Goal: Transaction & Acquisition: Purchase product/service

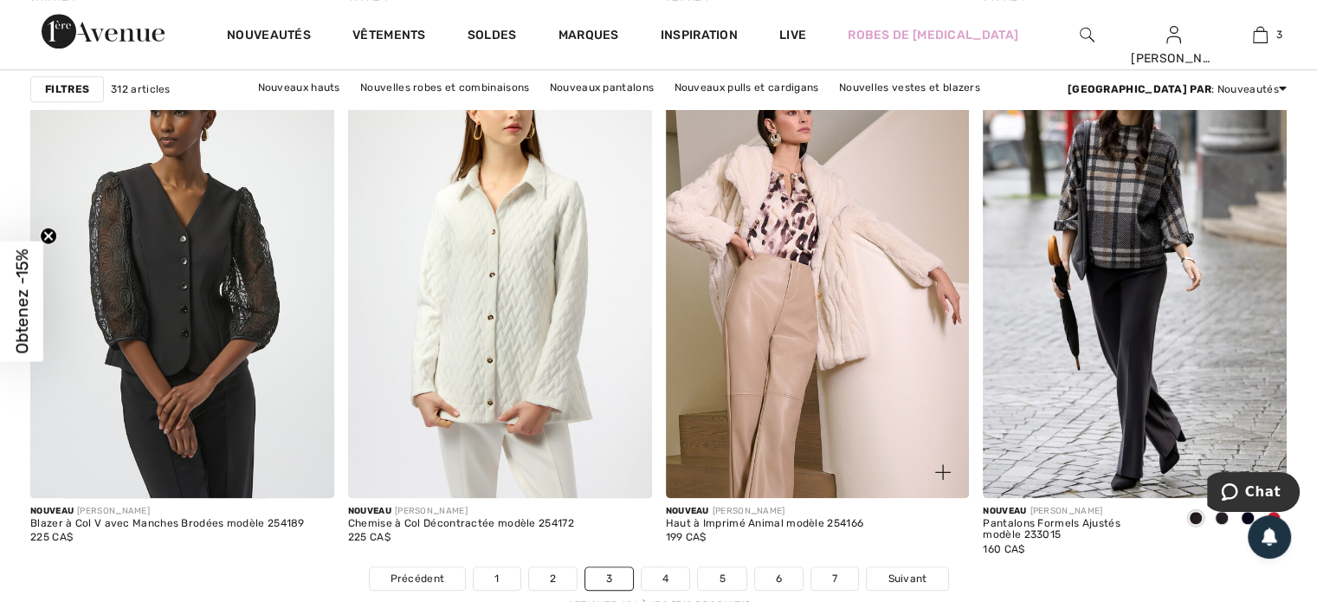
scroll to position [8312, 0]
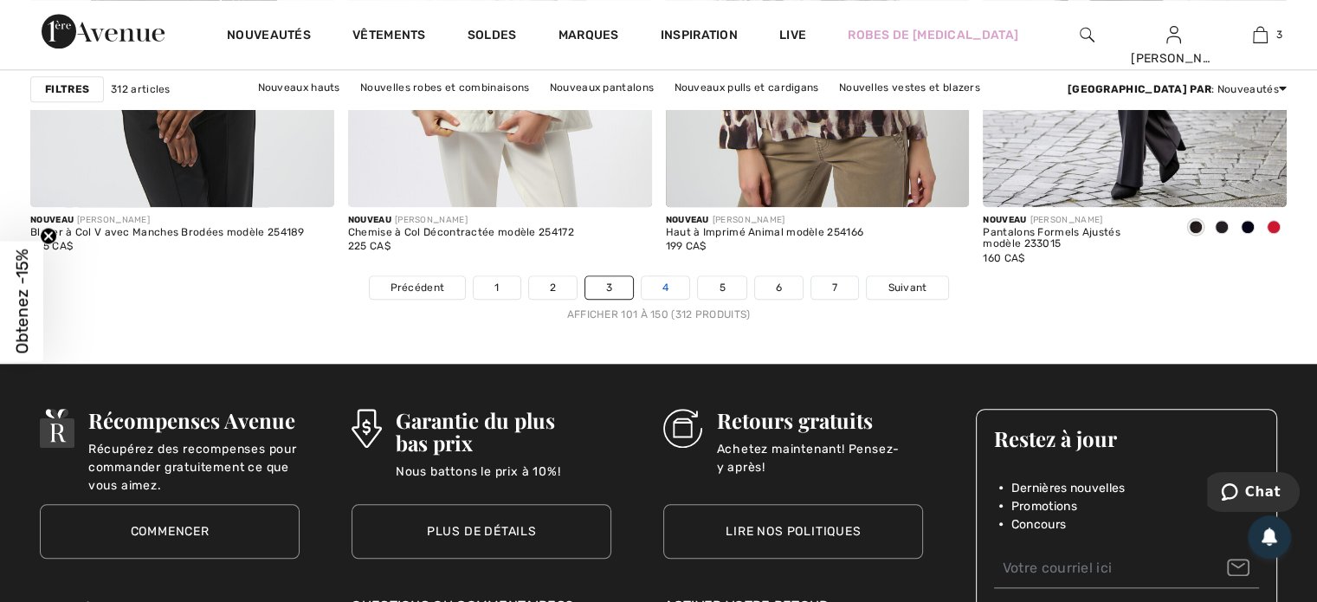
click at [662, 281] on link "4" at bounding box center [666, 287] width 48 height 23
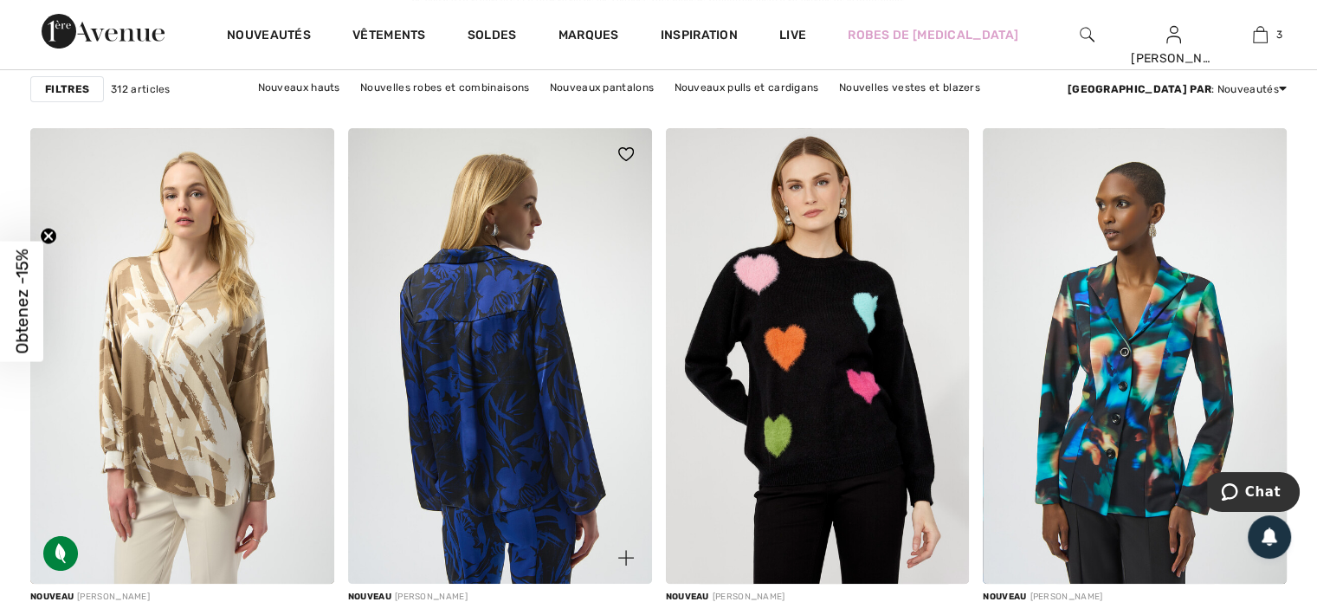
scroll to position [6840, 0]
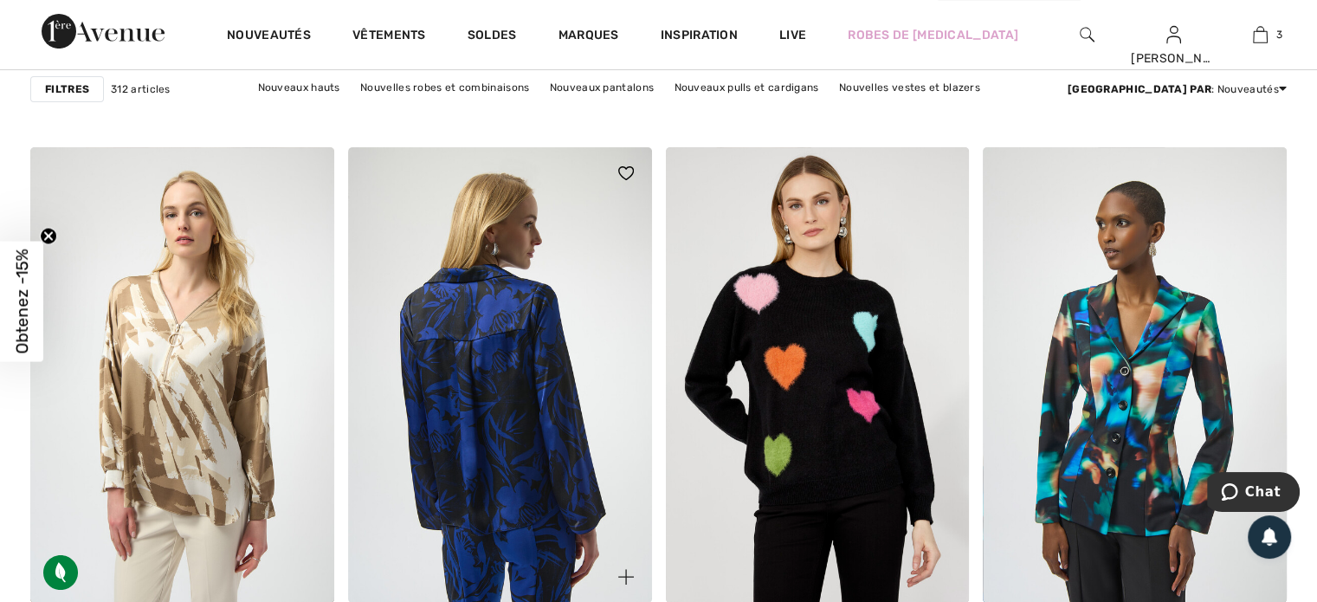
click at [504, 364] on img at bounding box center [500, 374] width 304 height 455
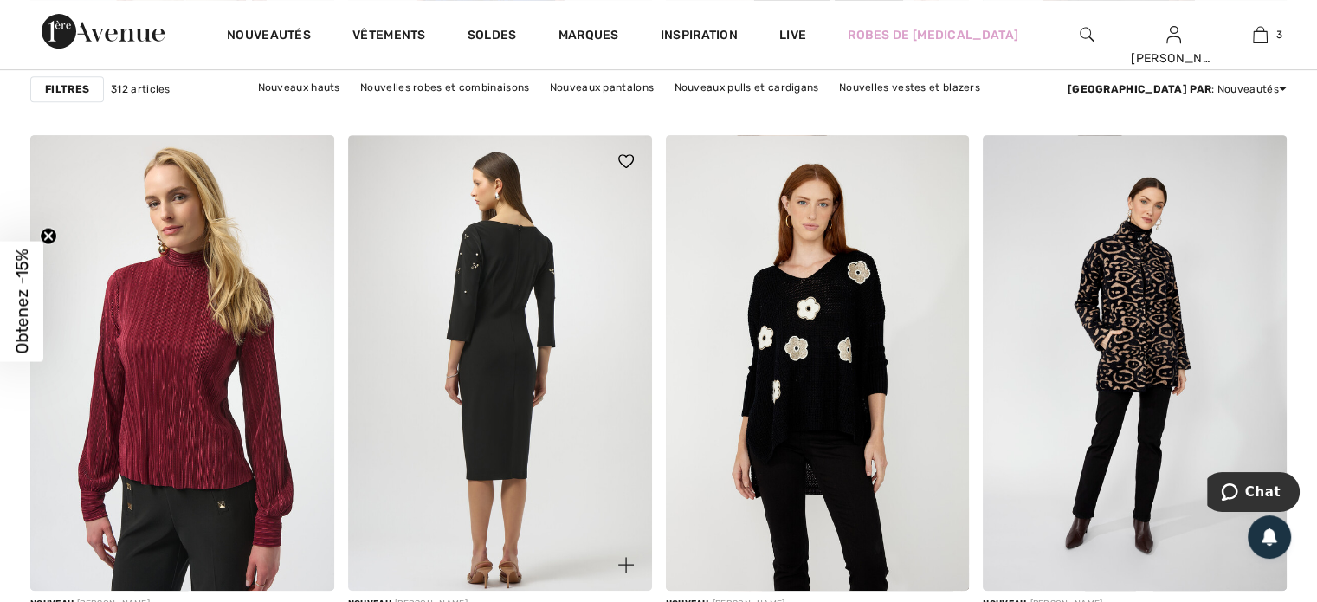
scroll to position [7360, 0]
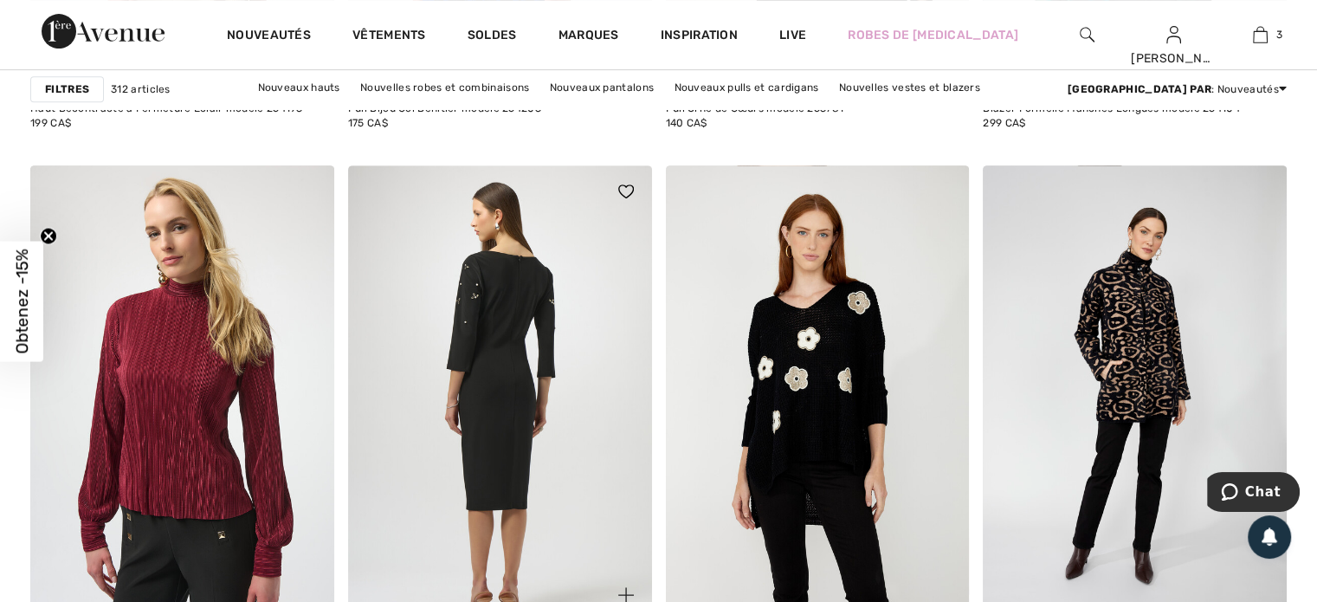
click at [526, 314] on img at bounding box center [500, 392] width 304 height 455
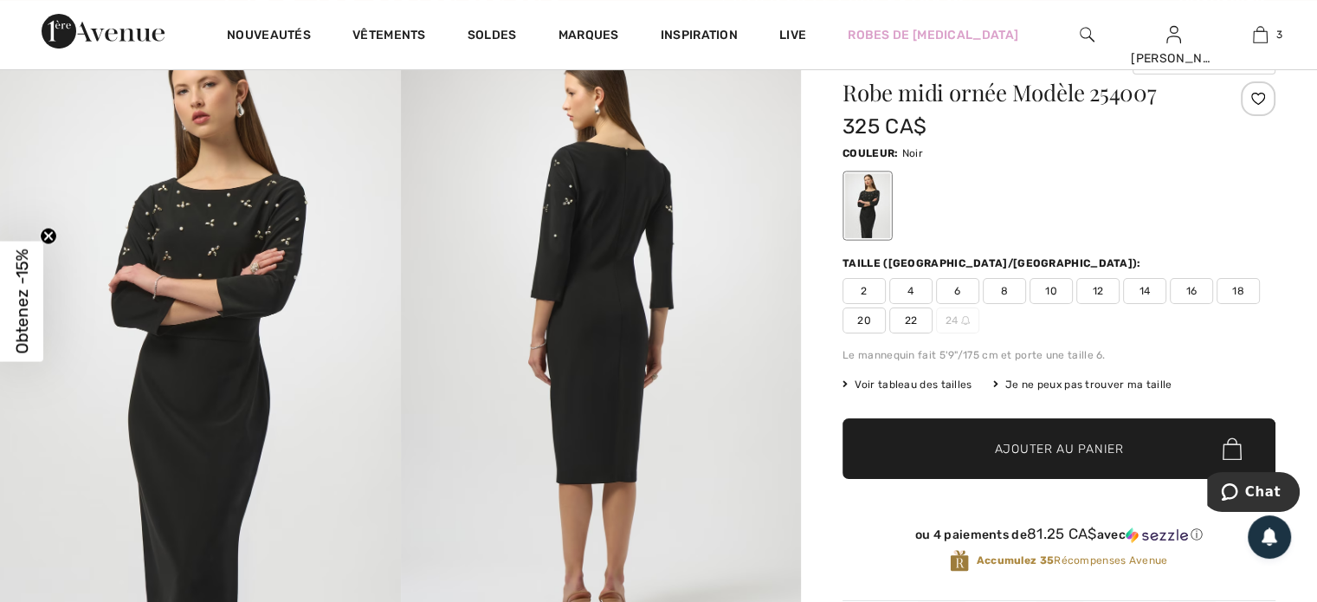
scroll to position [173, 0]
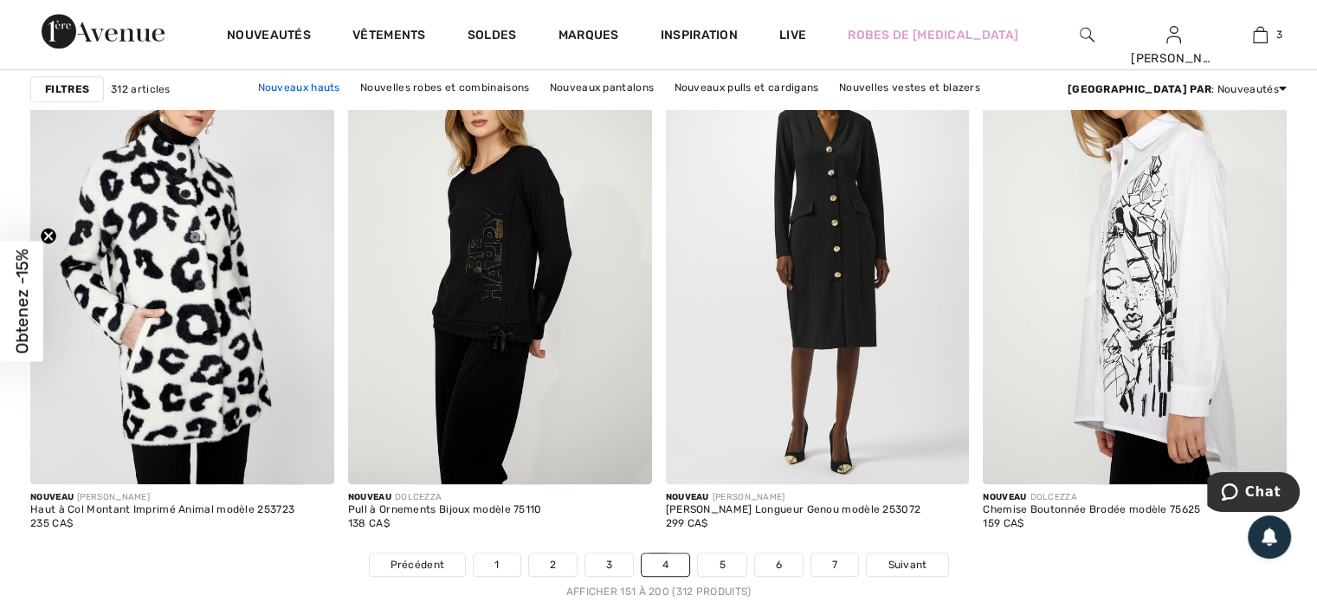
scroll to position [8399, 0]
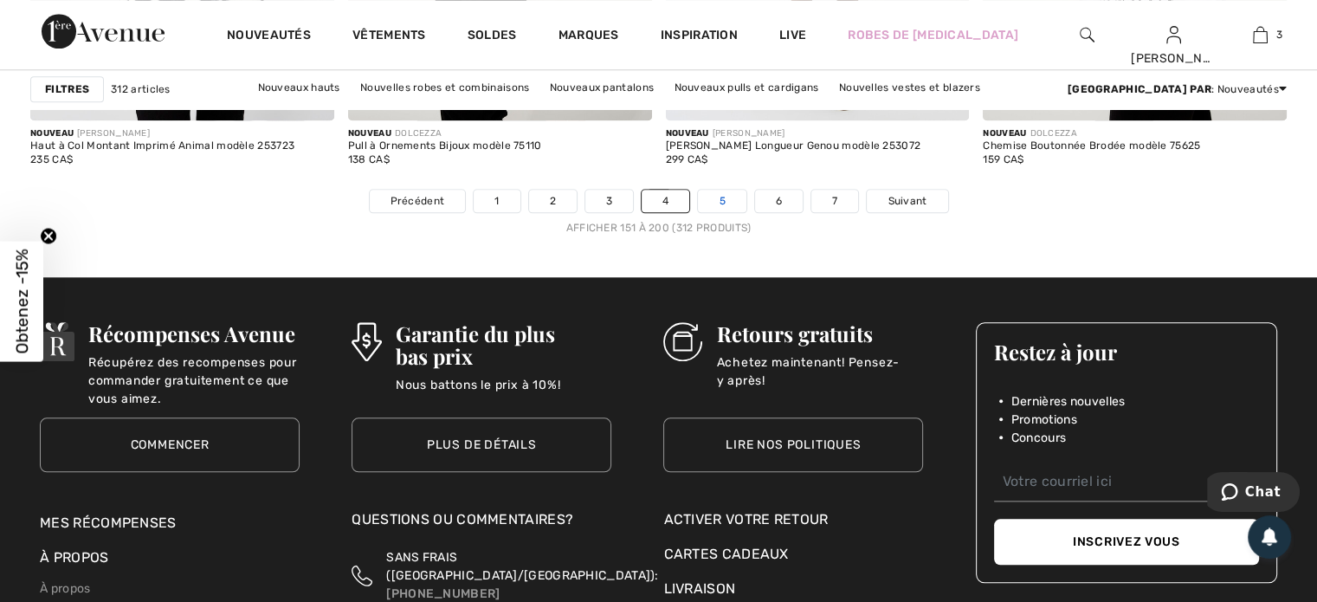
click at [723, 192] on link "5" at bounding box center [722, 201] width 48 height 23
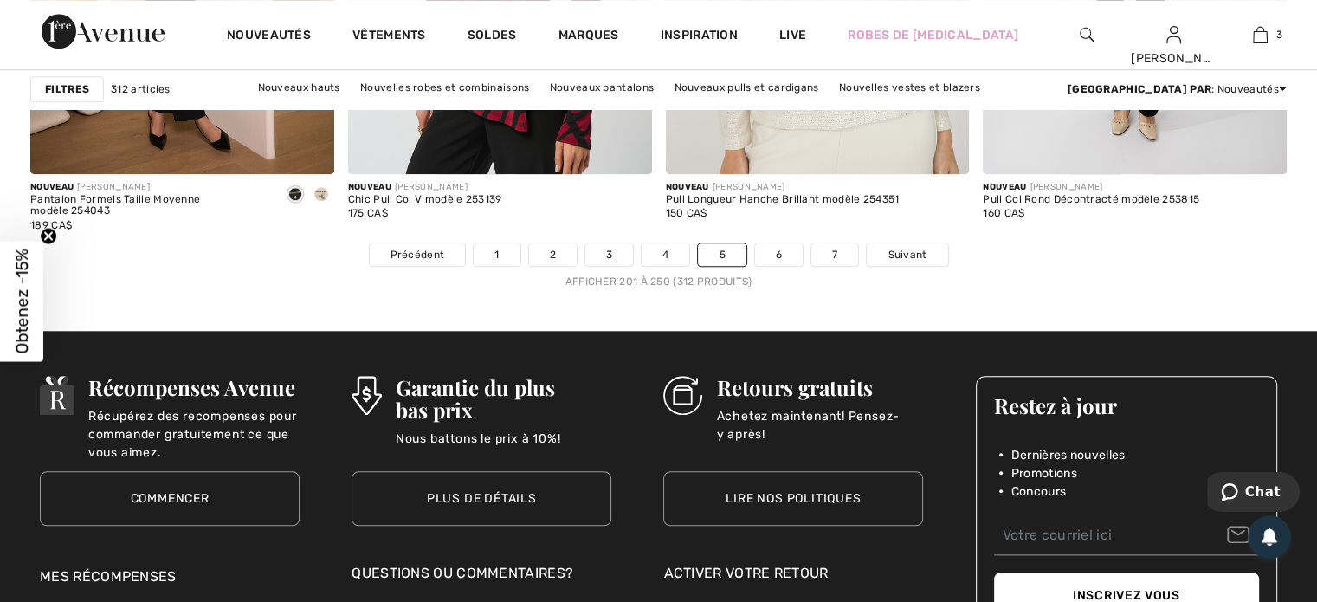
scroll to position [8399, 0]
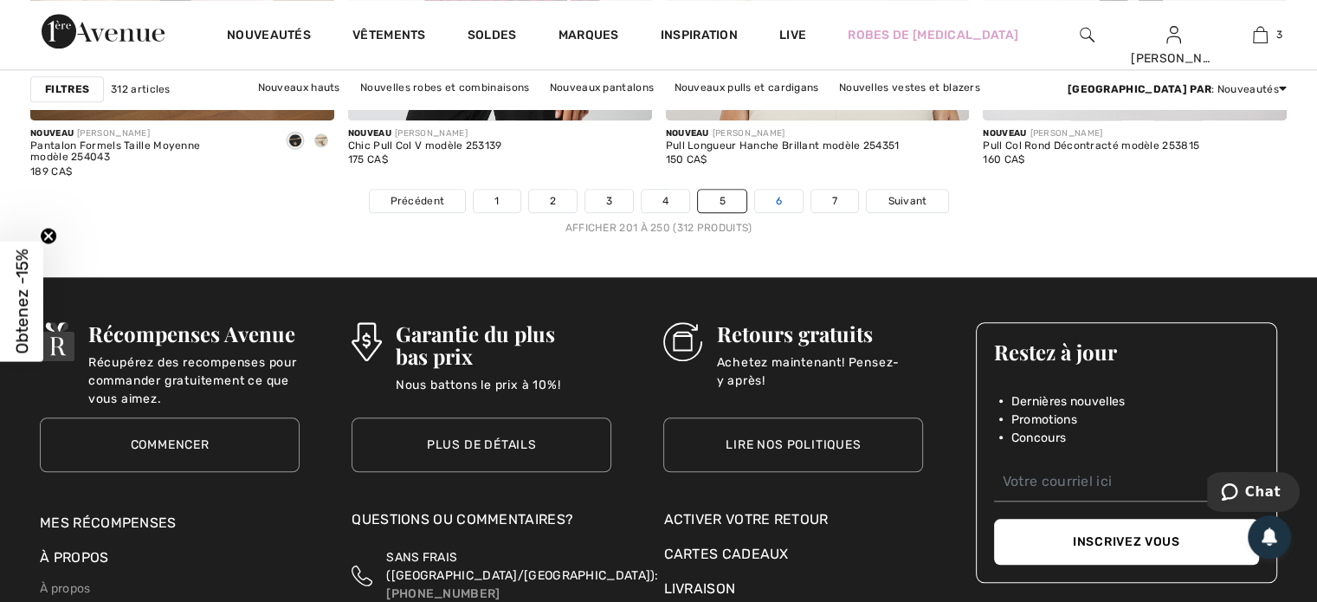
click at [777, 197] on link "6" at bounding box center [779, 201] width 48 height 23
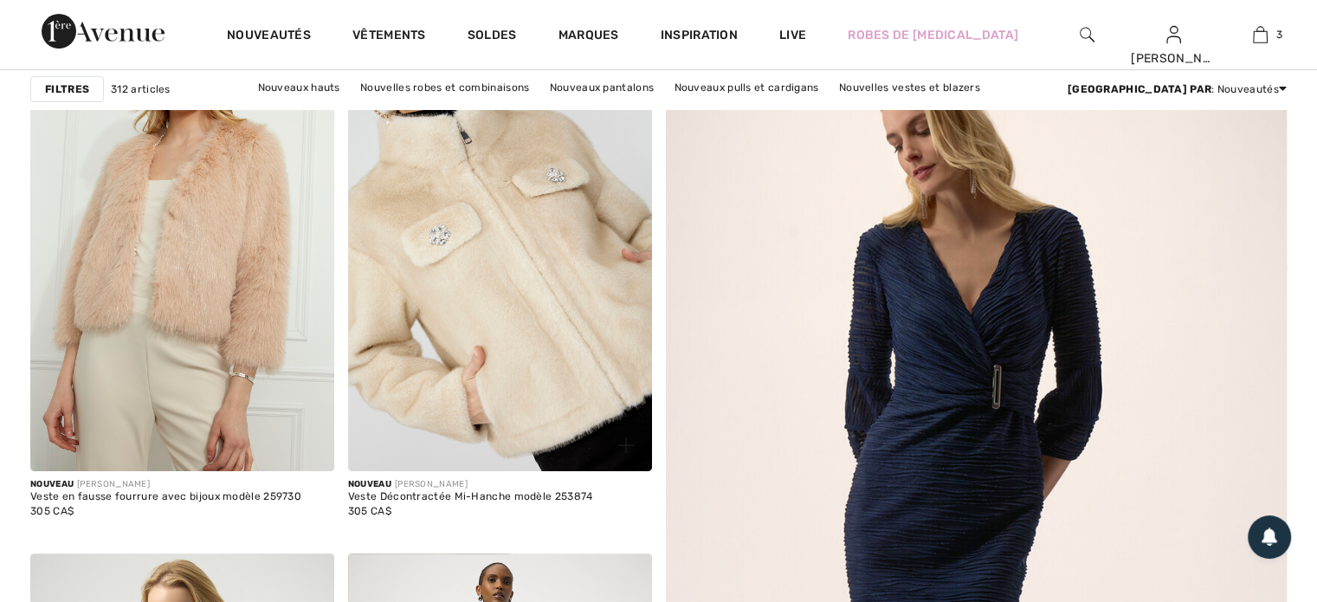
checkbox input "true"
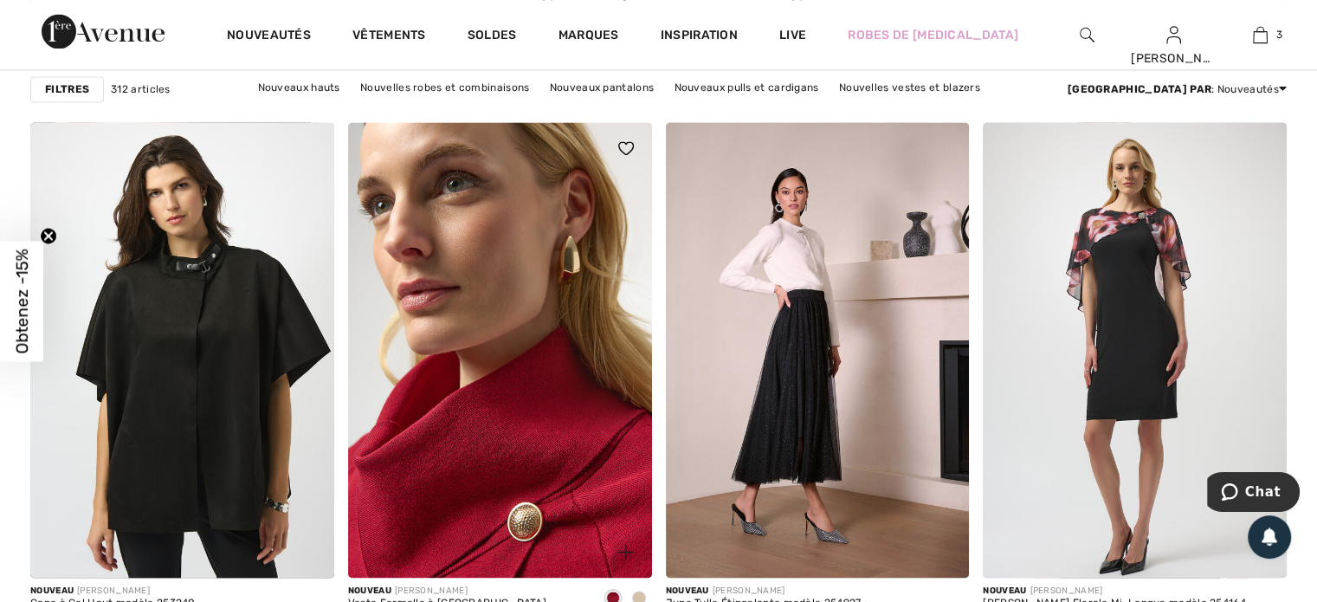
scroll to position [2684, 0]
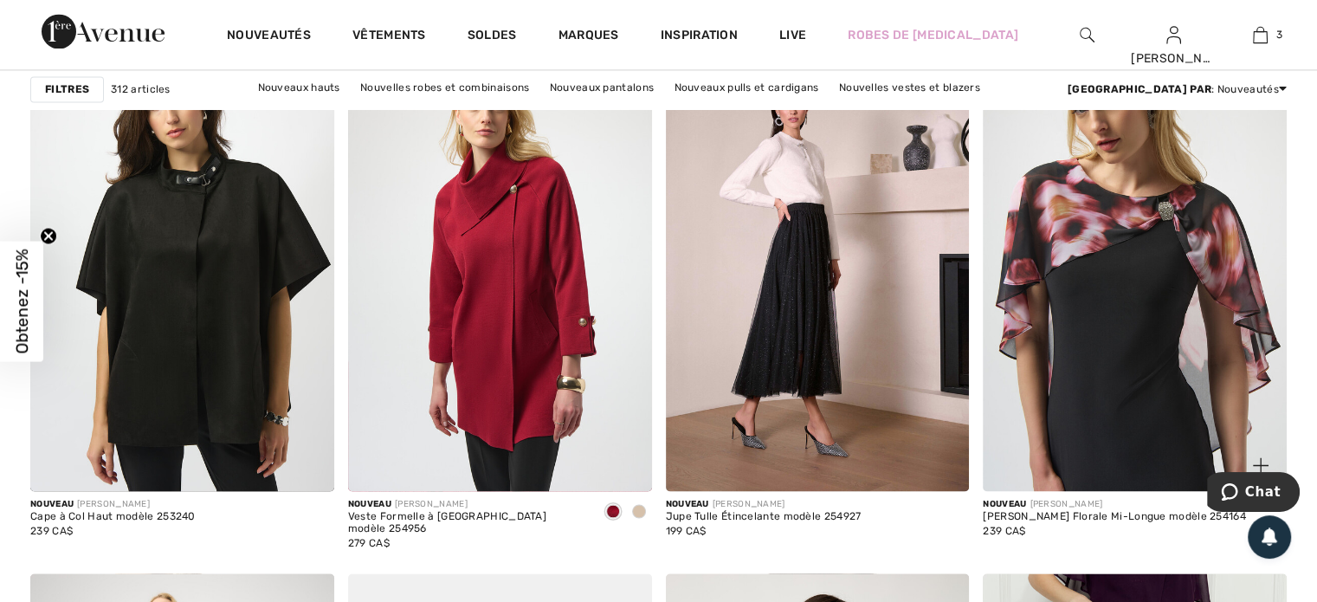
click at [1098, 279] on img at bounding box center [1135, 263] width 304 height 455
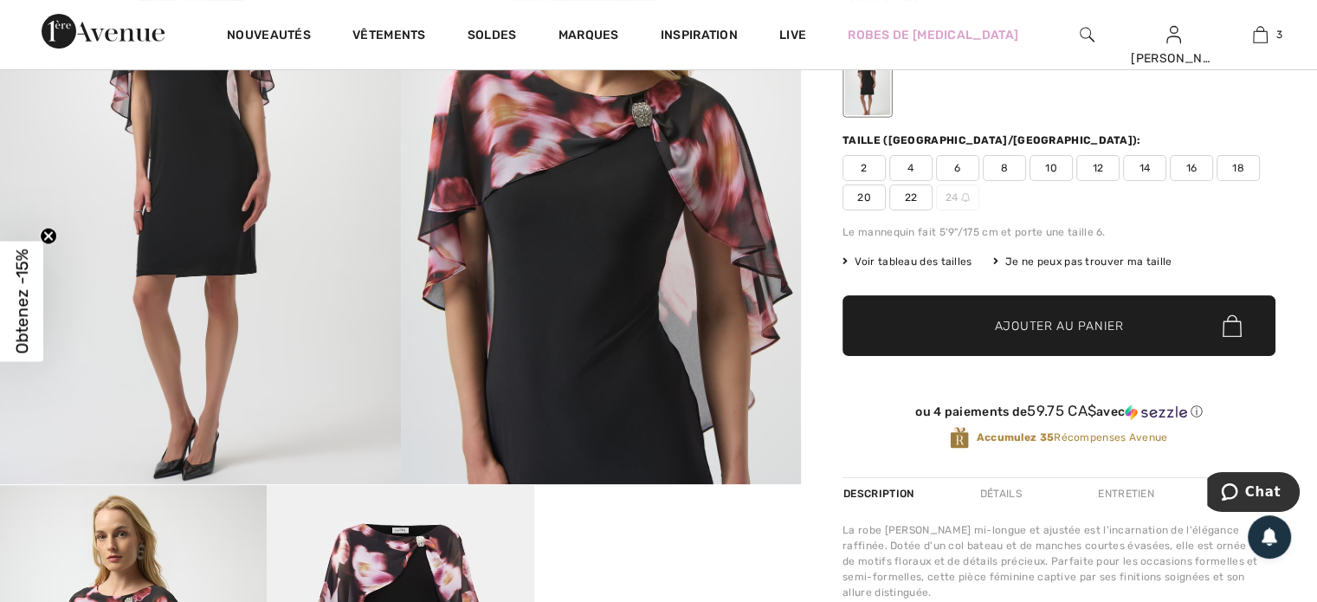
scroll to position [260, 0]
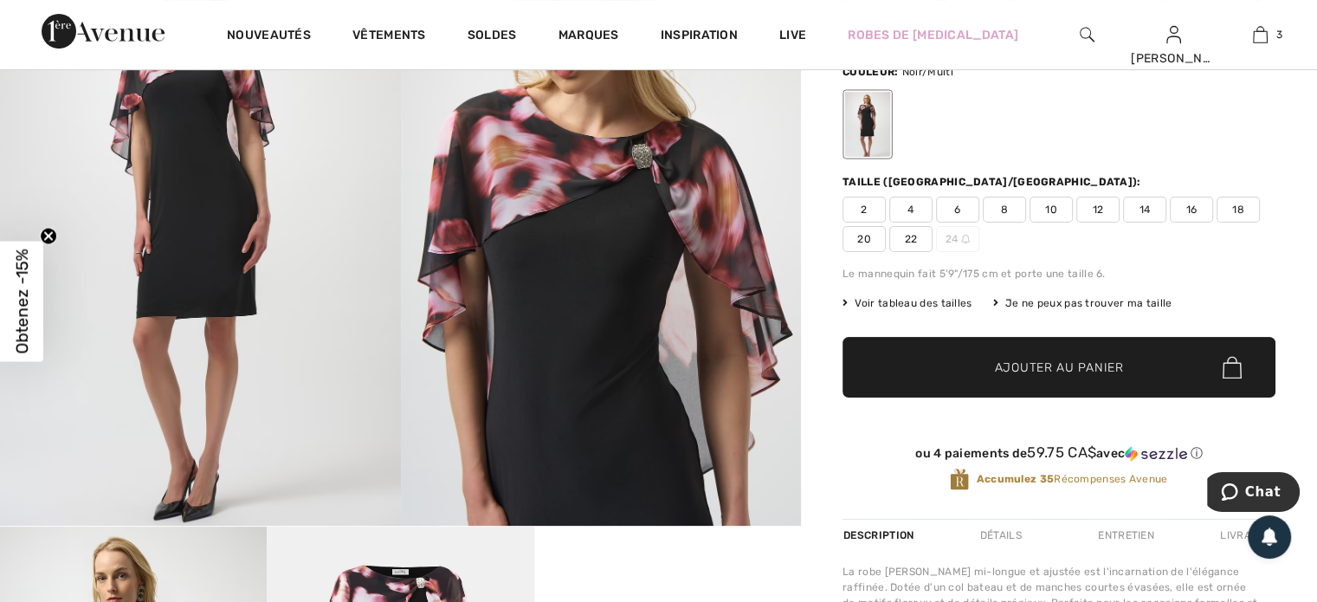
click at [910, 232] on span "22" at bounding box center [910, 239] width 43 height 26
click at [1044, 358] on span "Ajouter au panier" at bounding box center [1059, 367] width 129 height 18
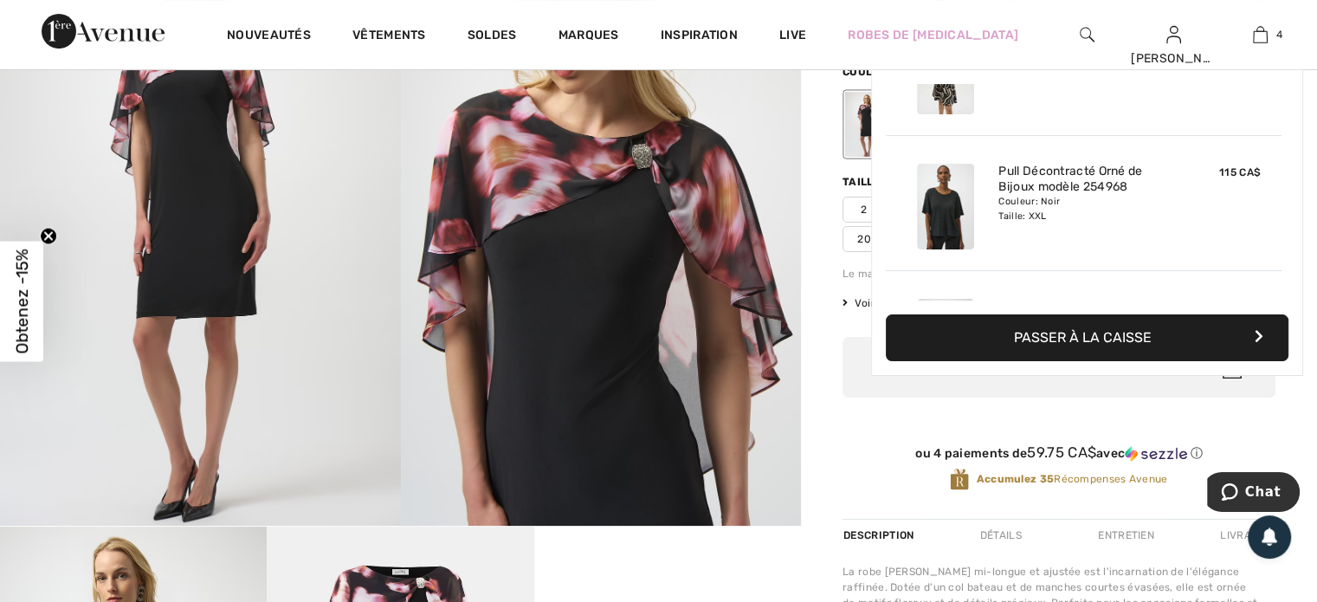
scroll to position [322, 0]
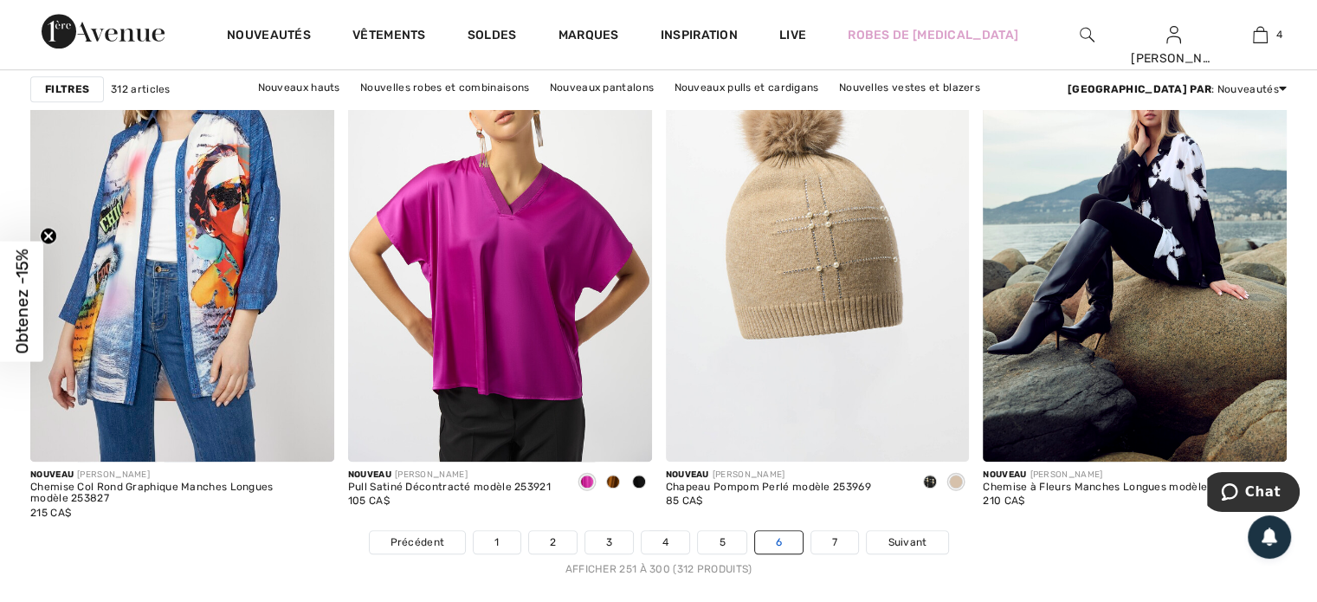
scroll to position [8312, 0]
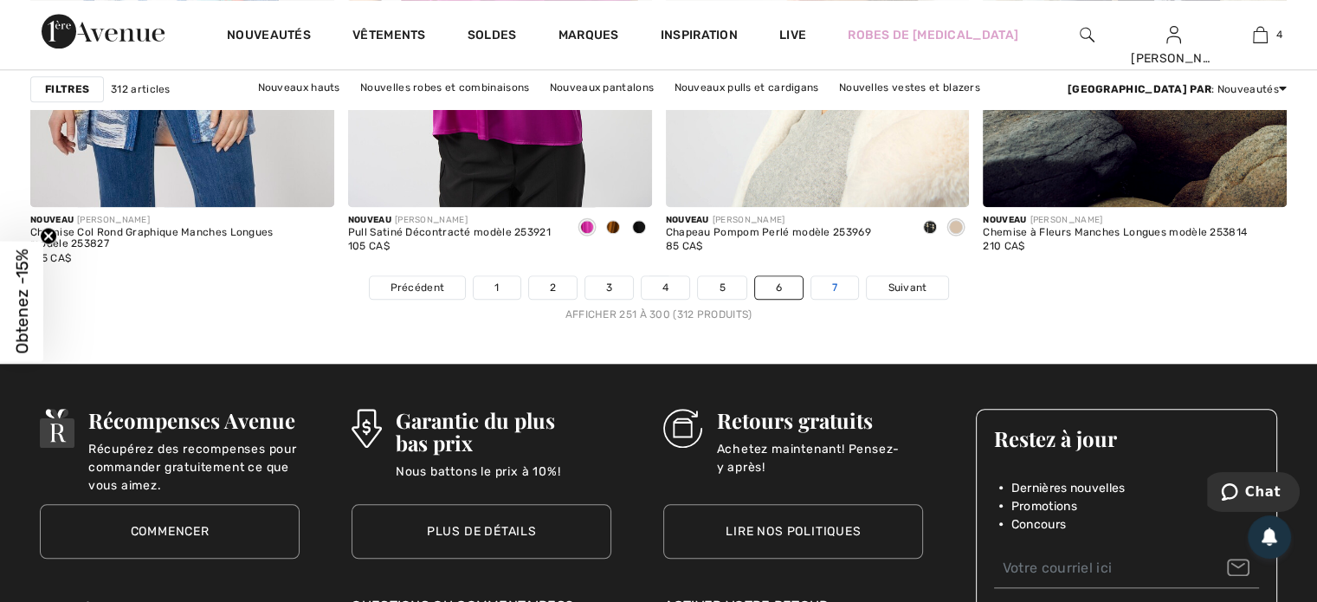
click at [834, 280] on link "7" at bounding box center [834, 287] width 47 height 23
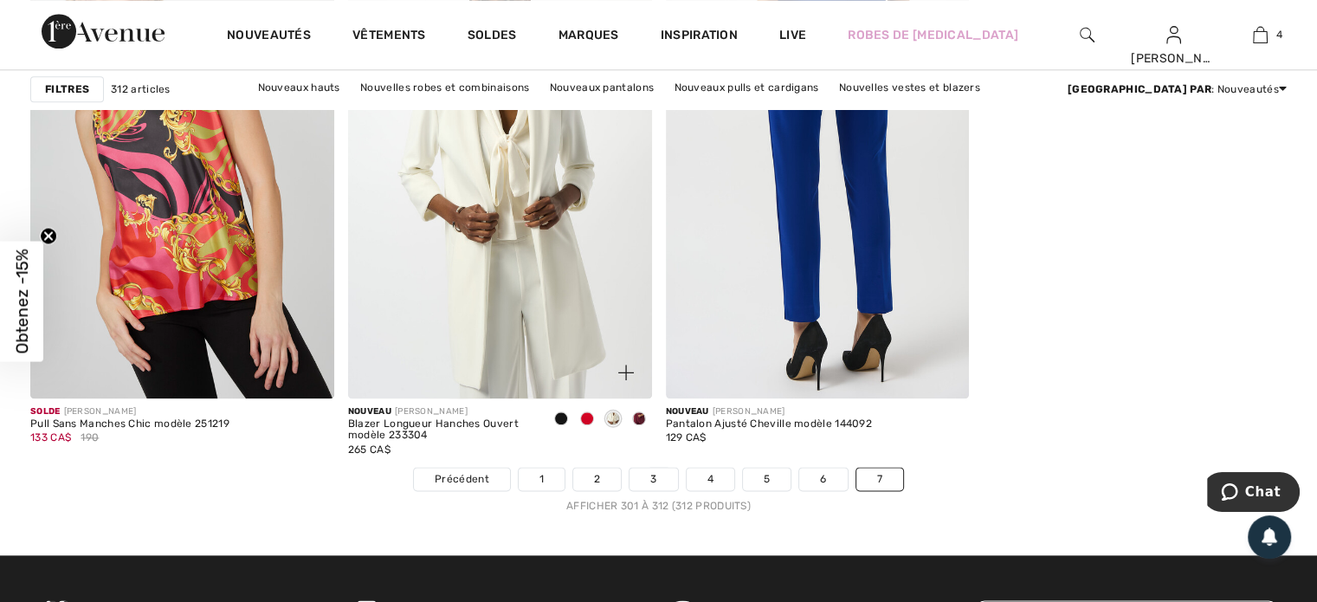
scroll to position [2078, 0]
